Goal: Transaction & Acquisition: Purchase product/service

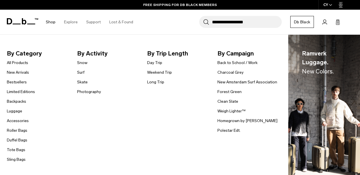
scroll to position [442, 0]
click at [18, 82] on link "Bestsellers" at bounding box center [17, 82] width 20 height 6
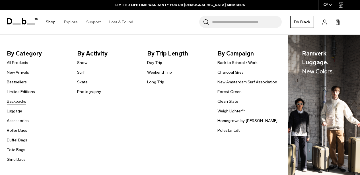
click at [18, 101] on link "Backpacks" at bounding box center [16, 101] width 19 height 6
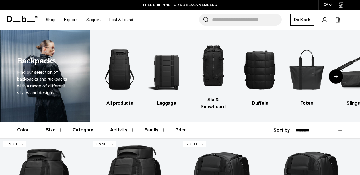
click at [334, 74] on div "Next slide" at bounding box center [335, 76] width 14 height 14
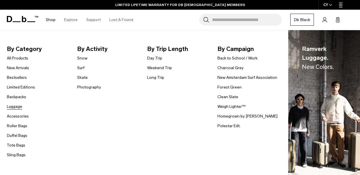
click at [17, 106] on link "Luggage" at bounding box center [14, 106] width 15 height 6
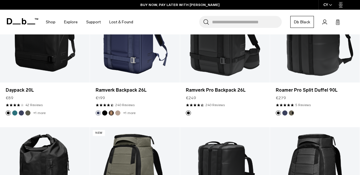
scroll to position [590, 0]
